Goal: Task Accomplishment & Management: Manage account settings

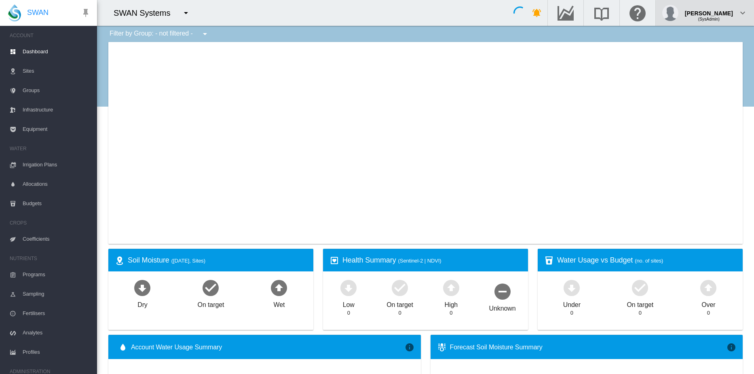
click at [713, 17] on span "(SysAdmin)" at bounding box center [708, 19] width 21 height 4
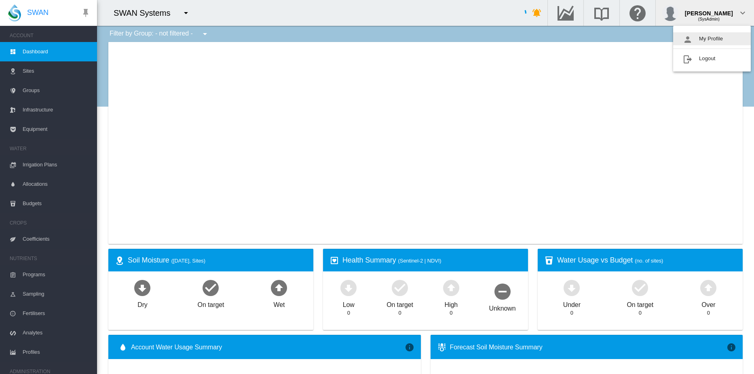
click at [705, 41] on button "My Profile" at bounding box center [712, 38] width 78 height 13
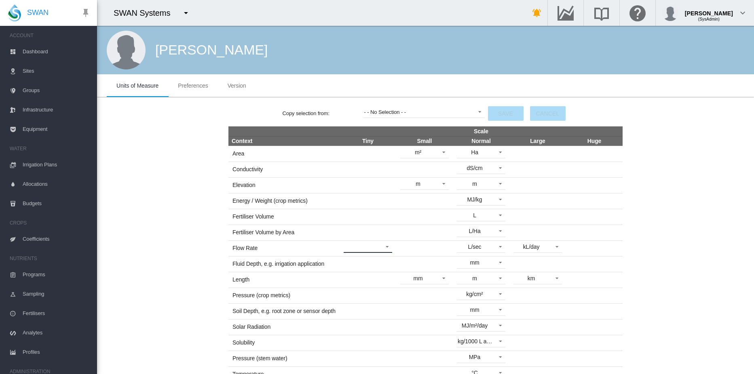
click at [383, 247] on md-select "L/hr usg/hr" at bounding box center [368, 247] width 49 height 12
click at [731, 17] on md-backdrop at bounding box center [377, 187] width 754 height 374
click at [740, 12] on md-icon "icon-chevron-down" at bounding box center [743, 13] width 10 height 10
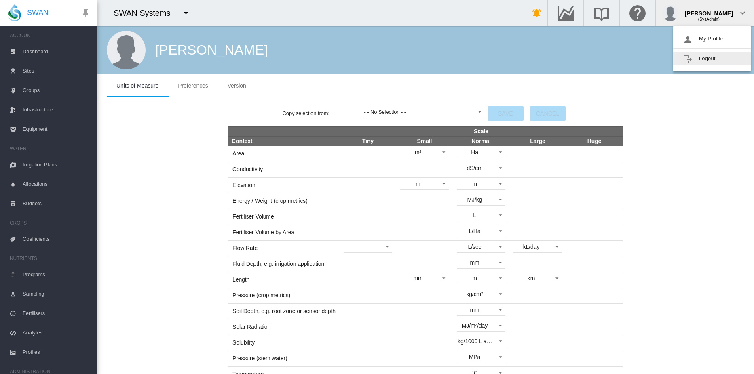
click at [708, 57] on button "Logout" at bounding box center [712, 58] width 78 height 13
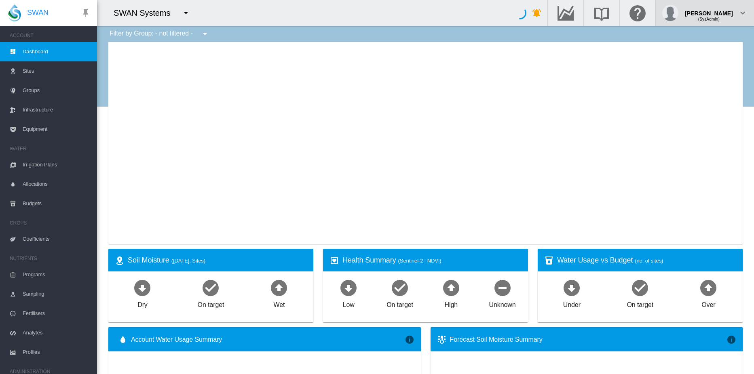
click at [737, 13] on div "[PERSON_NAME] (SysAdmin)" at bounding box center [704, 13] width 85 height 16
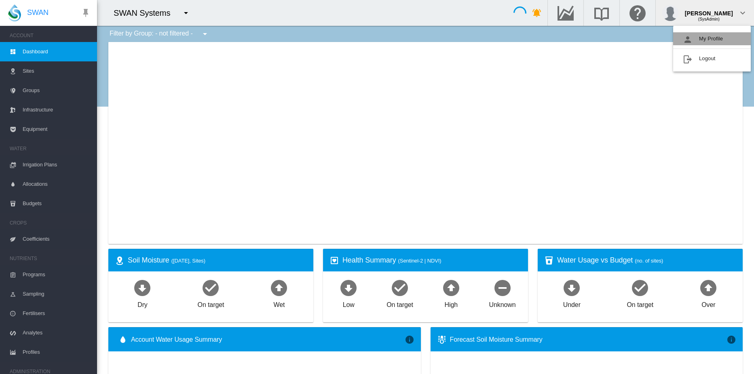
click at [720, 36] on button "My Profile" at bounding box center [712, 38] width 78 height 13
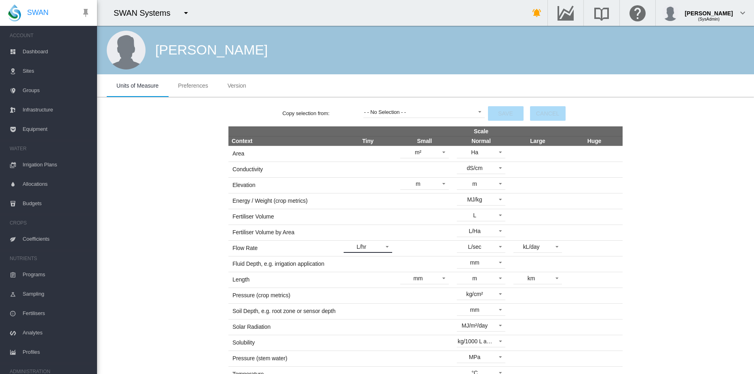
click at [380, 247] on span at bounding box center [385, 246] width 10 height 7
click at [367, 266] on md-option "usg/hr" at bounding box center [364, 266] width 61 height 19
click at [503, 114] on button "Save" at bounding box center [506, 113] width 36 height 15
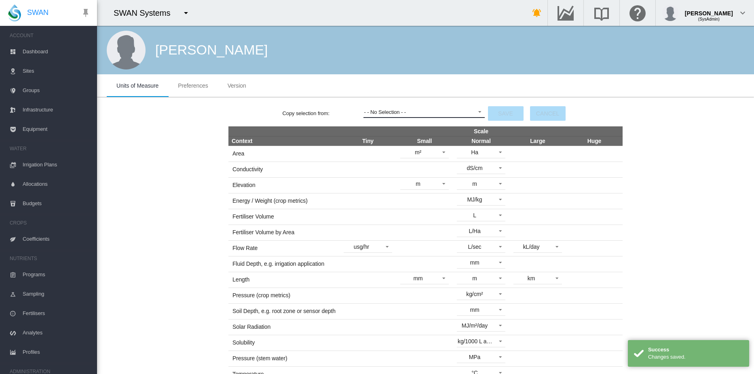
click at [458, 112] on span "- - No Selection - -" at bounding box center [417, 112] width 107 height 7
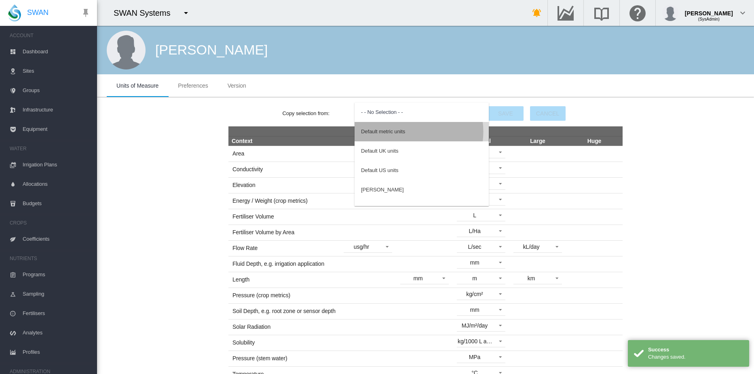
click at [405, 131] on div "Default metric units" at bounding box center [383, 131] width 44 height 7
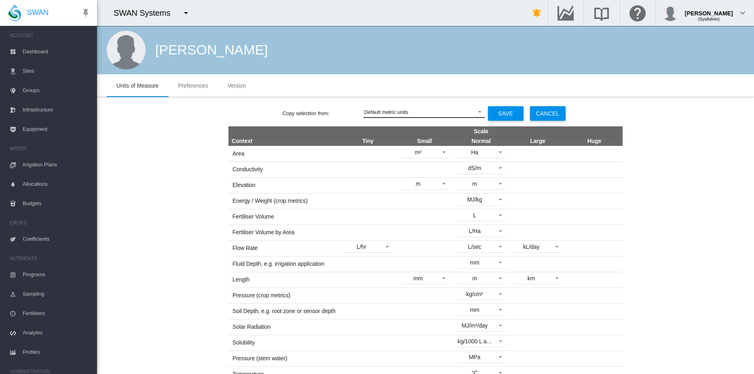
click at [408, 112] on span "Default metric units" at bounding box center [417, 112] width 107 height 7
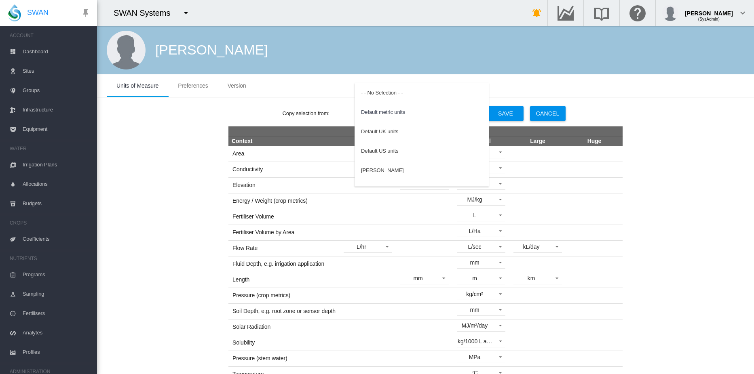
click at [578, 57] on md-backdrop at bounding box center [377, 187] width 754 height 374
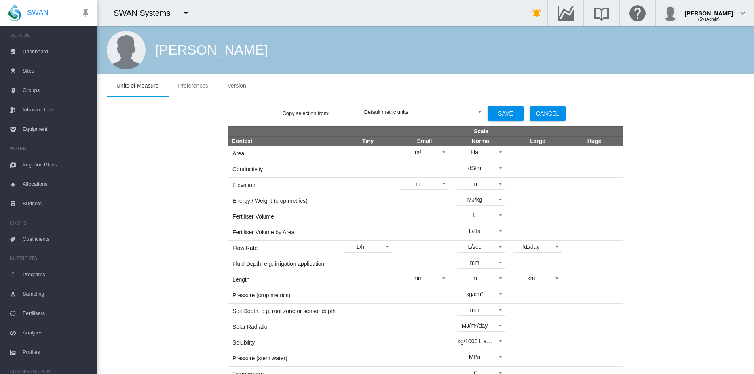
click at [440, 278] on span at bounding box center [442, 277] width 10 height 7
click at [675, 145] on md-backdrop at bounding box center [377, 187] width 754 height 374
click at [380, 244] on span at bounding box center [385, 246] width 10 height 7
click at [360, 266] on md-option "usg/hr" at bounding box center [364, 266] width 61 height 19
click at [502, 115] on button "Save" at bounding box center [506, 113] width 36 height 15
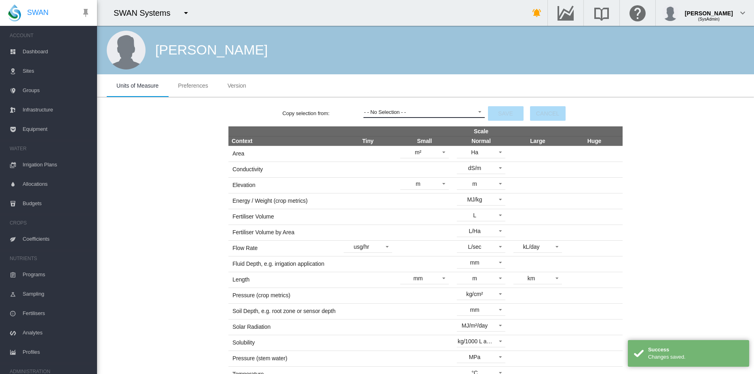
click at [474, 112] on span at bounding box center [478, 111] width 10 height 7
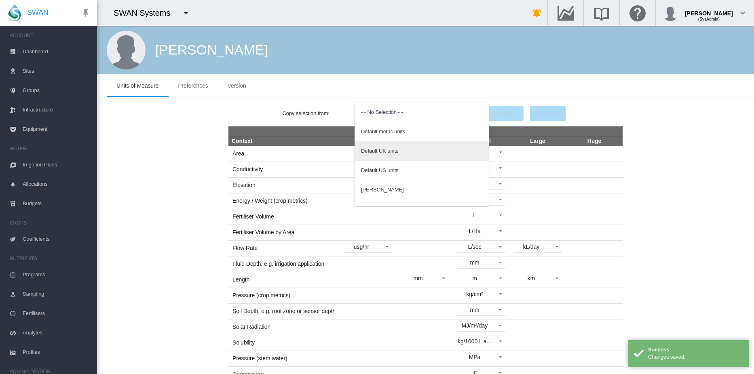
click at [387, 151] on div "Default UK units" at bounding box center [379, 151] width 37 height 7
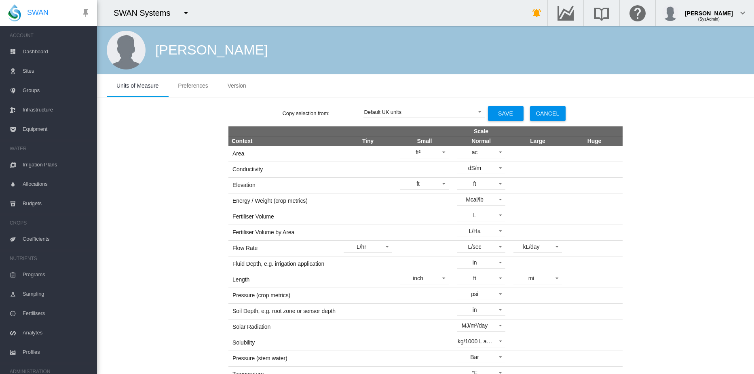
click at [406, 78] on md-tabs-canvas "Units of Measure Preferences Version Units of Measure Preferences Version" at bounding box center [426, 85] width 638 height 23
